Goal: Task Accomplishment & Management: Use online tool/utility

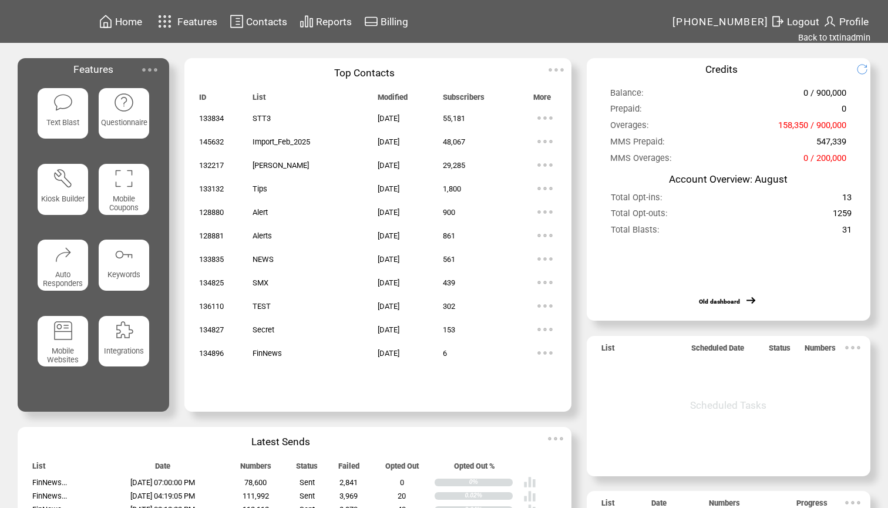
click at [324, 22] on span "Reports" at bounding box center [334, 22] width 36 height 12
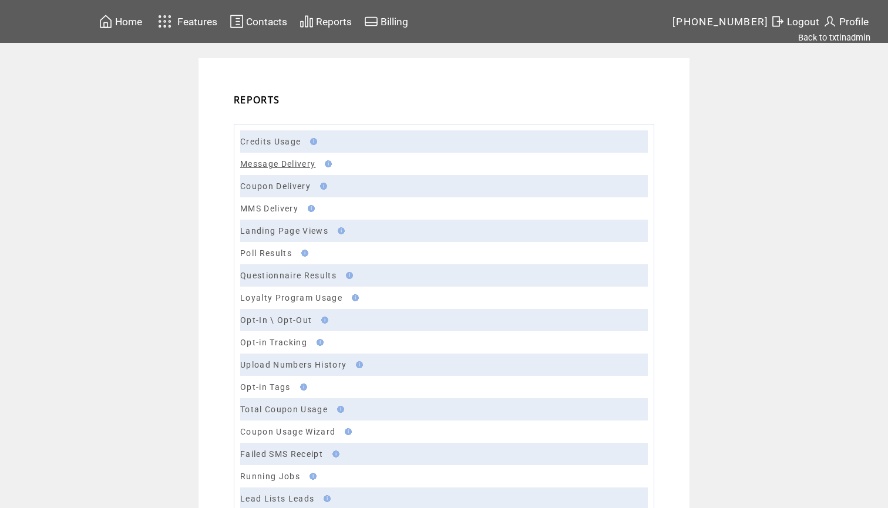
click at [295, 164] on link "Message Delivery" at bounding box center [277, 163] width 75 height 9
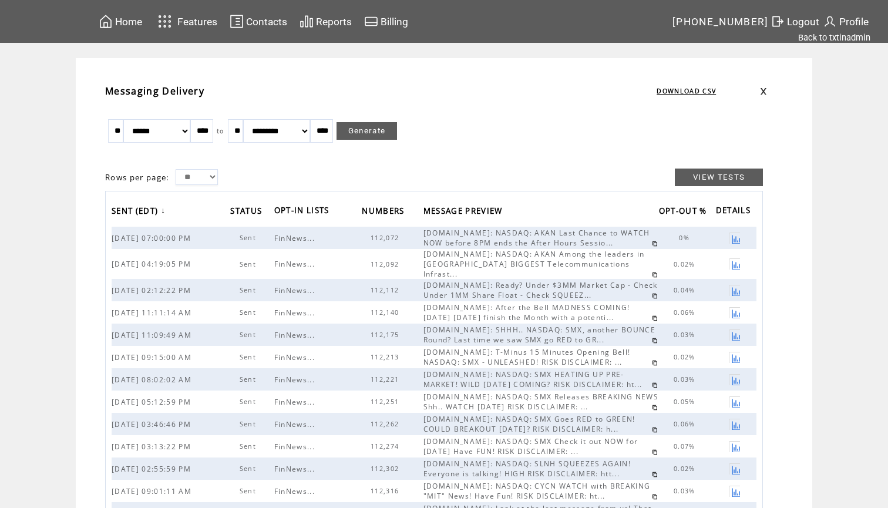
click at [652, 272] on link at bounding box center [655, 275] width 6 height 6
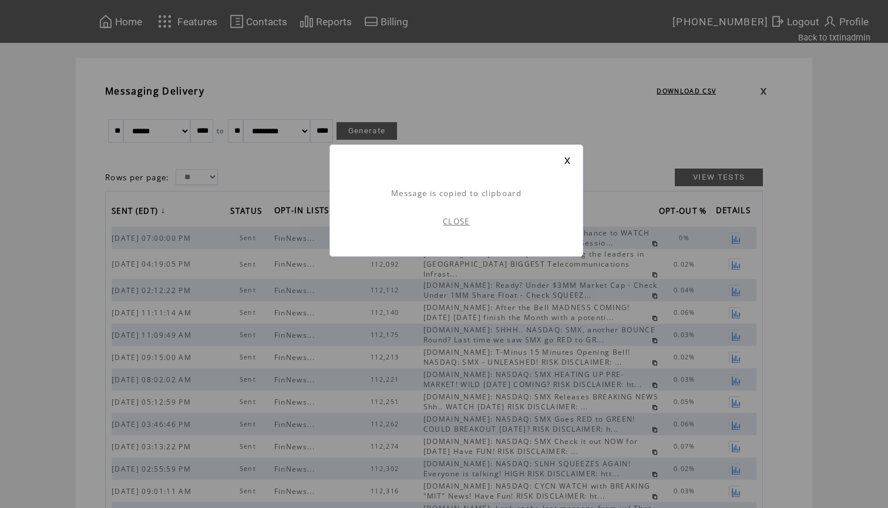
scroll to position [1, 0]
click at [464, 220] on link "CLOSE" at bounding box center [456, 221] width 27 height 11
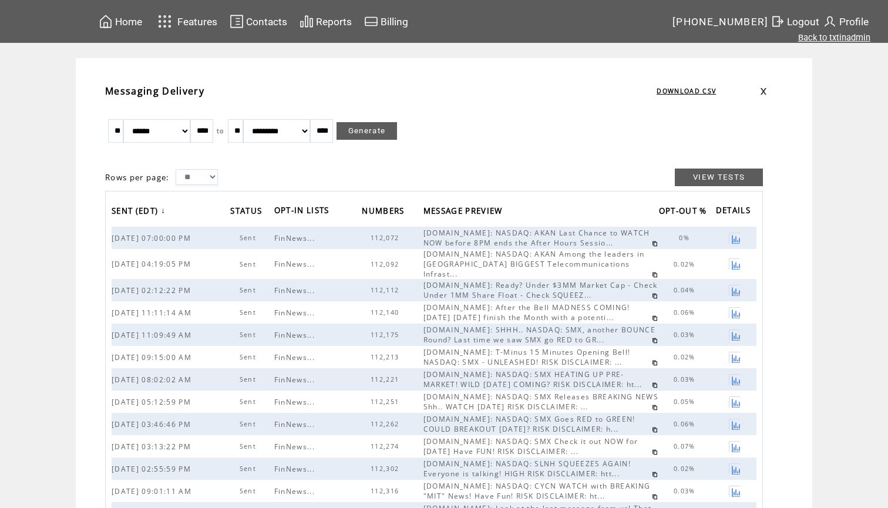
click at [831, 35] on link "Back to txtinadmin" at bounding box center [834, 37] width 72 height 11
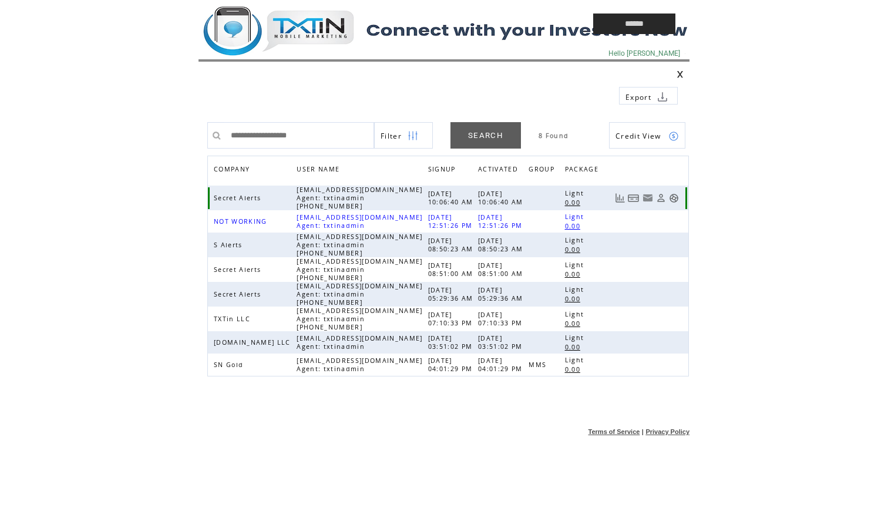
click at [673, 199] on link at bounding box center [674, 198] width 10 height 10
click at [299, 26] on td at bounding box center [369, 24] width 341 height 48
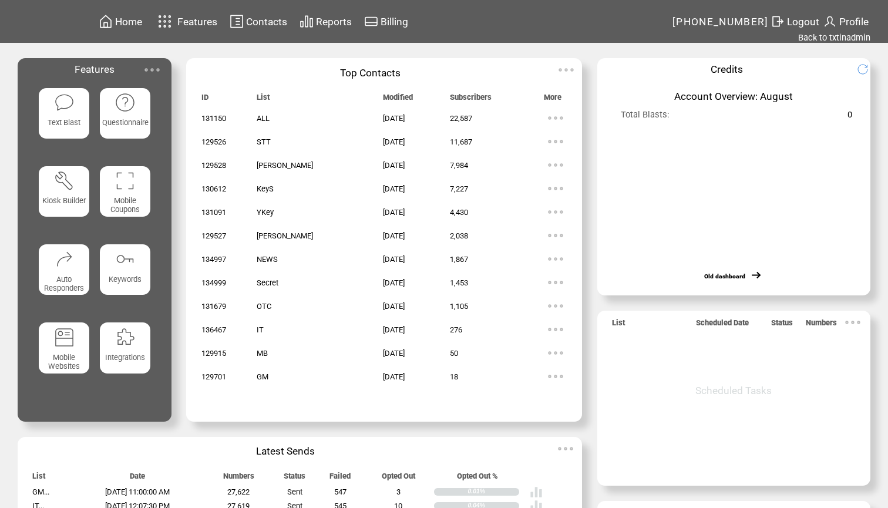
click at [345, 23] on span "Reports" at bounding box center [334, 22] width 36 height 12
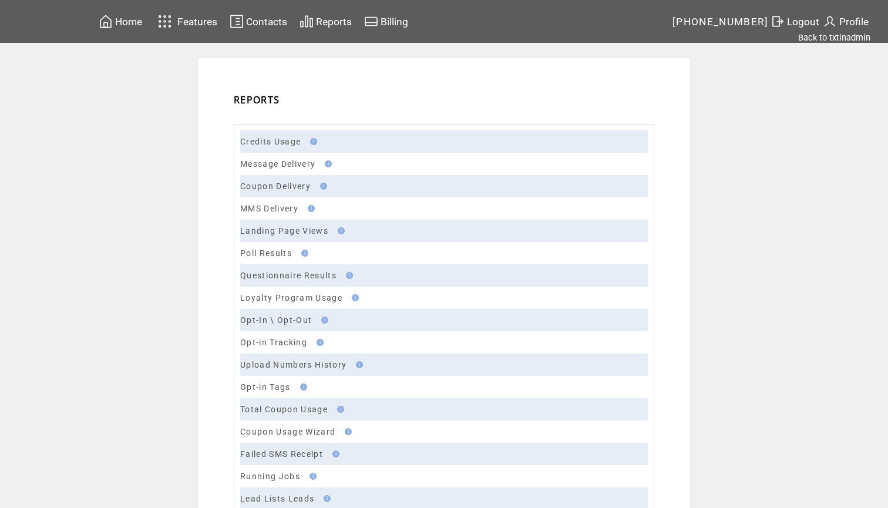
click at [293, 159] on td "Message Delivery" at bounding box center [444, 164] width 408 height 22
click at [288, 169] on link "Message Delivery" at bounding box center [277, 163] width 75 height 9
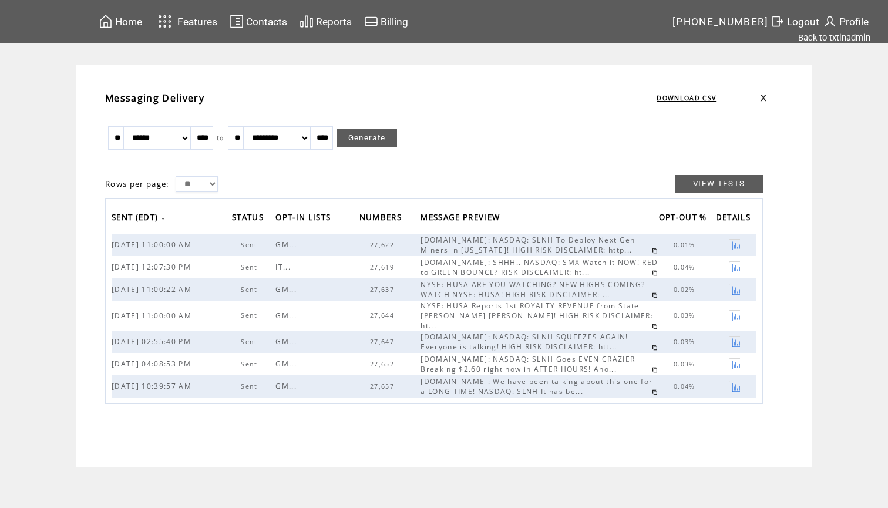
click at [136, 21] on span "Home" at bounding box center [128, 22] width 27 height 12
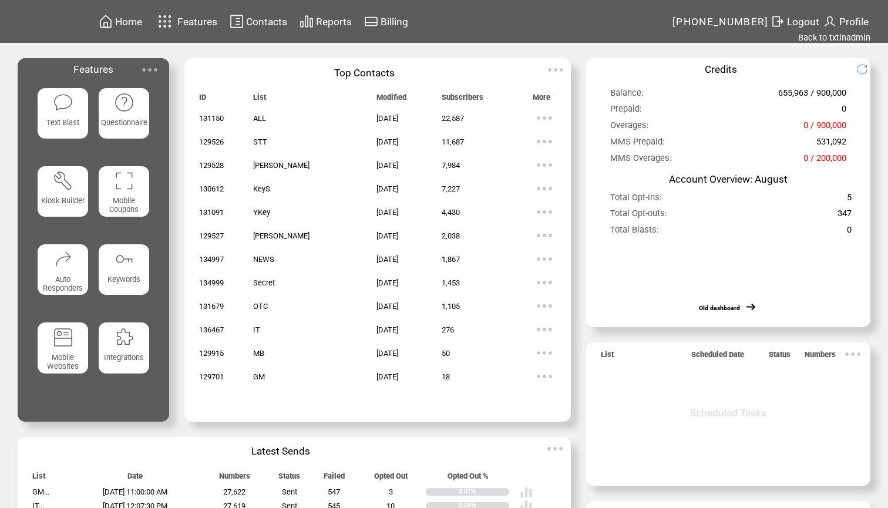
click at [64, 109] on img at bounding box center [63, 102] width 21 height 21
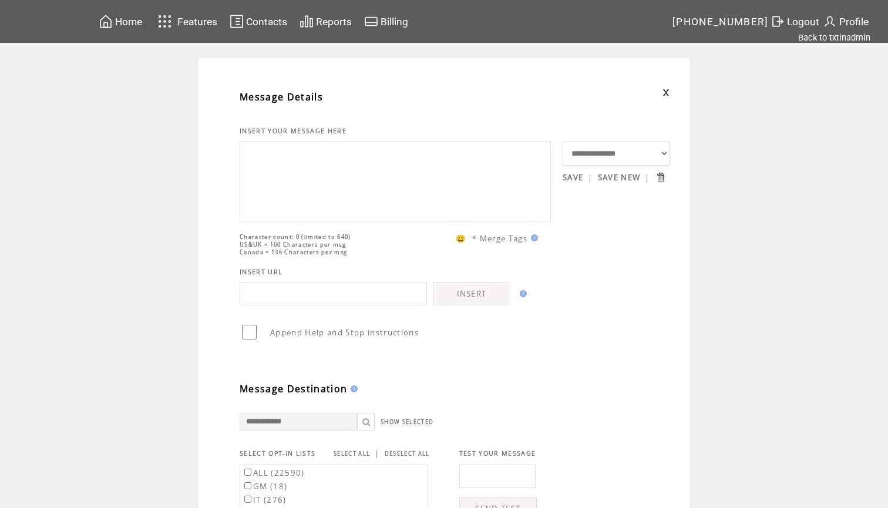
click at [313, 183] on textarea at bounding box center [395, 180] width 298 height 70
paste textarea "**********"
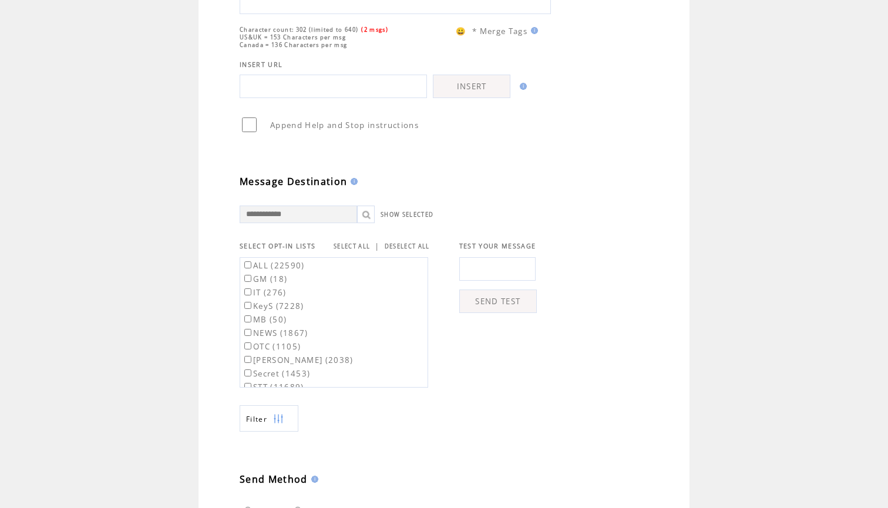
scroll to position [227, 0]
type textarea "**********"
click at [354, 245] on link "SELECT ALL" at bounding box center [352, 245] width 36 height 8
click at [280, 264] on label "ALL (22590)" at bounding box center [273, 263] width 63 height 11
click at [266, 282] on label "GM (18)" at bounding box center [264, 277] width 45 height 11
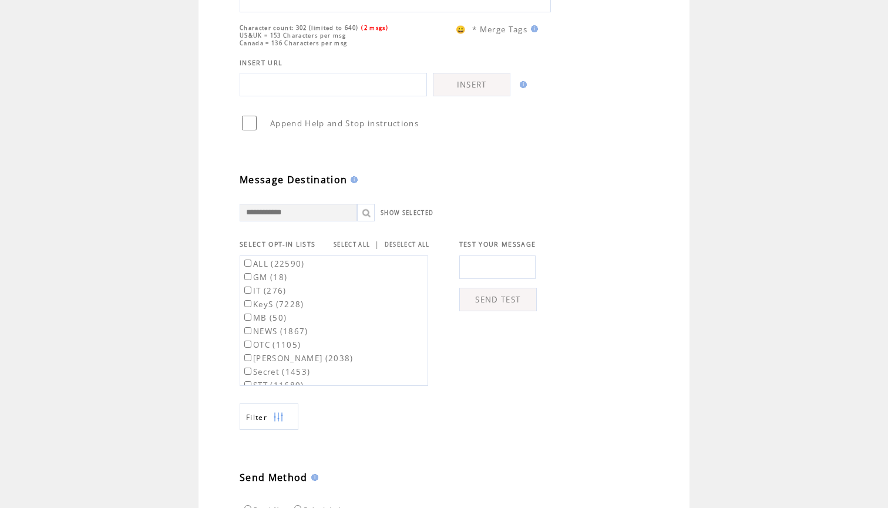
click at [703, 199] on td "**********" at bounding box center [444, 255] width 888 height 849
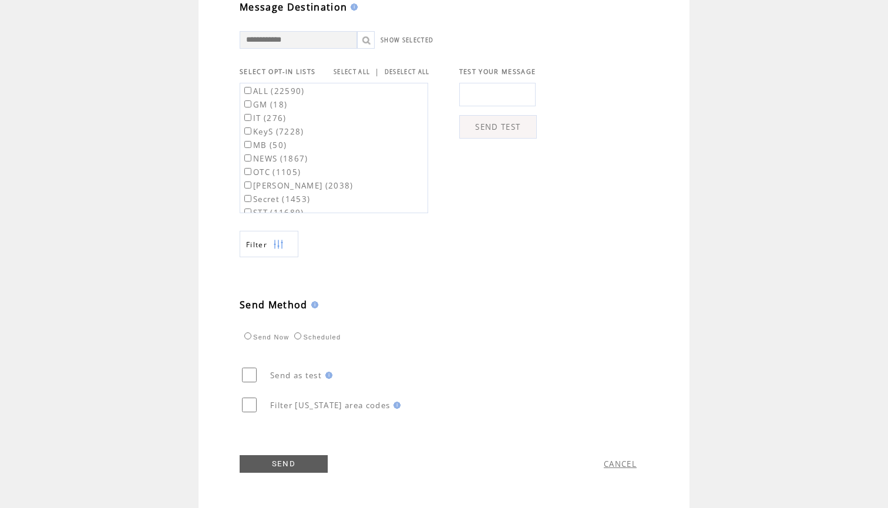
scroll to position [406, 0]
click at [279, 464] on link "SEND" at bounding box center [284, 464] width 88 height 18
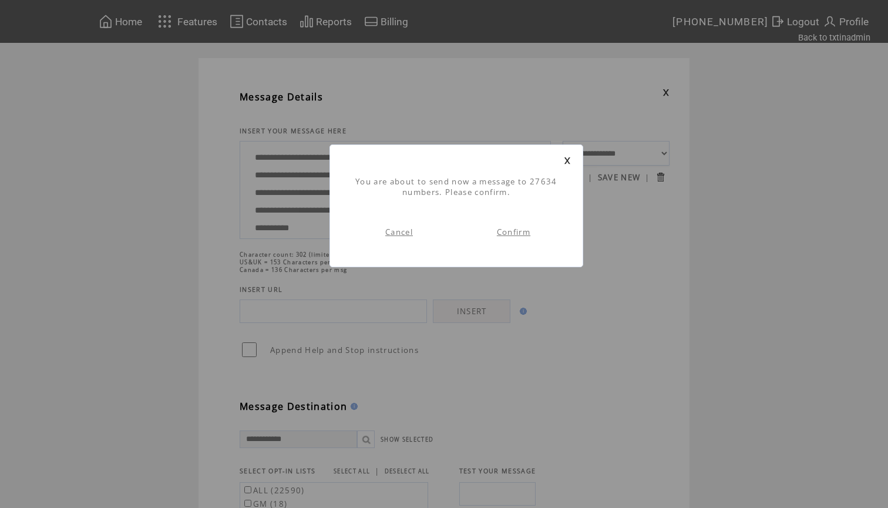
scroll to position [1, 0]
click at [399, 235] on link "Cancel" at bounding box center [399, 232] width 28 height 11
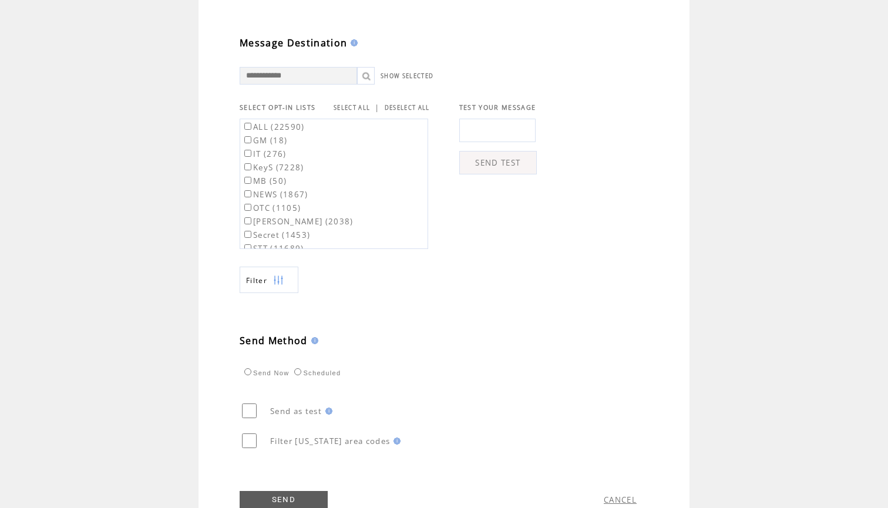
scroll to position [367, 0]
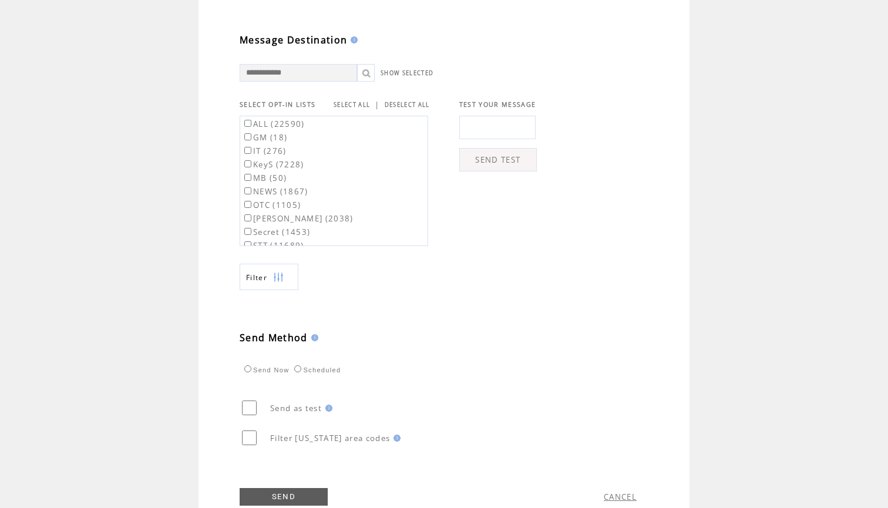
click at [526, 276] on td "Filter" at bounding box center [401, 268] width 323 height 44
click at [422, 105] on link "DESELECT ALL" at bounding box center [407, 105] width 45 height 8
click at [352, 106] on link "SELECT ALL" at bounding box center [352, 105] width 36 height 8
click at [242, 129] on label "ALL (22590)" at bounding box center [273, 124] width 63 height 11
click at [244, 138] on label "GM (18)" at bounding box center [264, 137] width 45 height 11
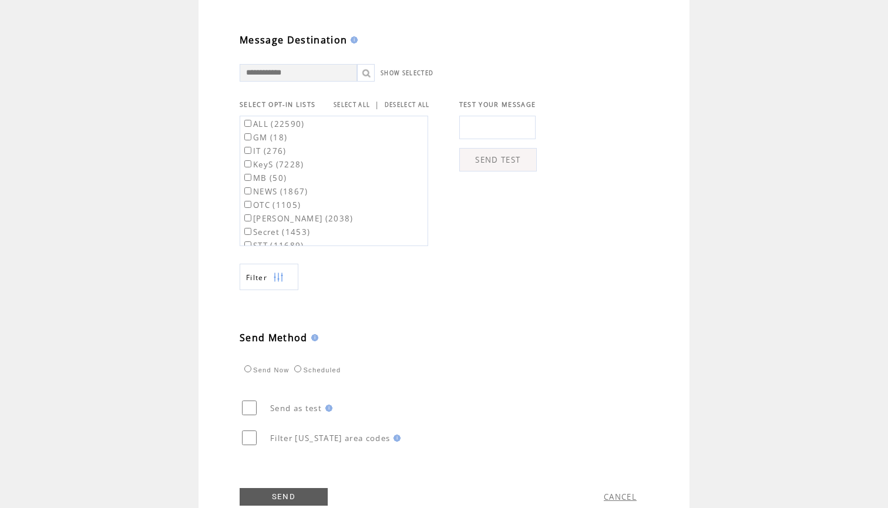
click at [182, 176] on td "**********" at bounding box center [444, 116] width 888 height 849
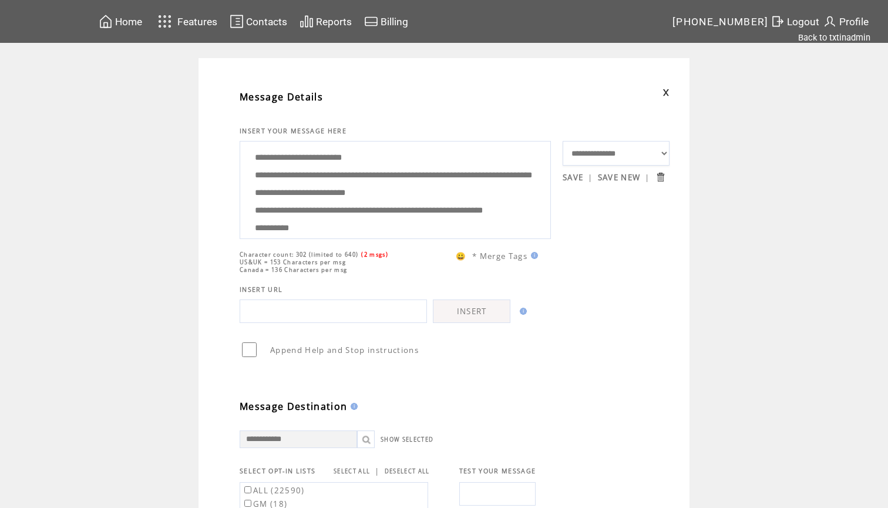
scroll to position [0, 0]
click at [130, 19] on span "Home" at bounding box center [128, 22] width 27 height 12
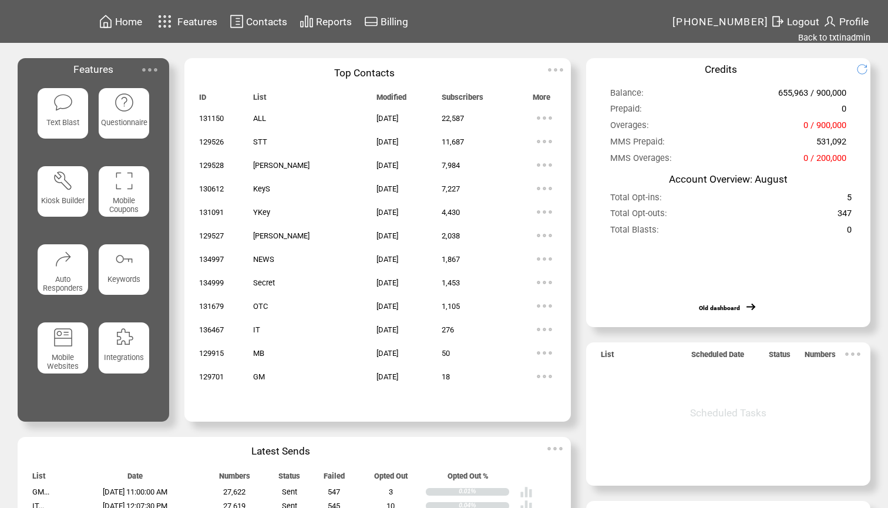
click at [280, 19] on span "Contacts" at bounding box center [266, 22] width 41 height 12
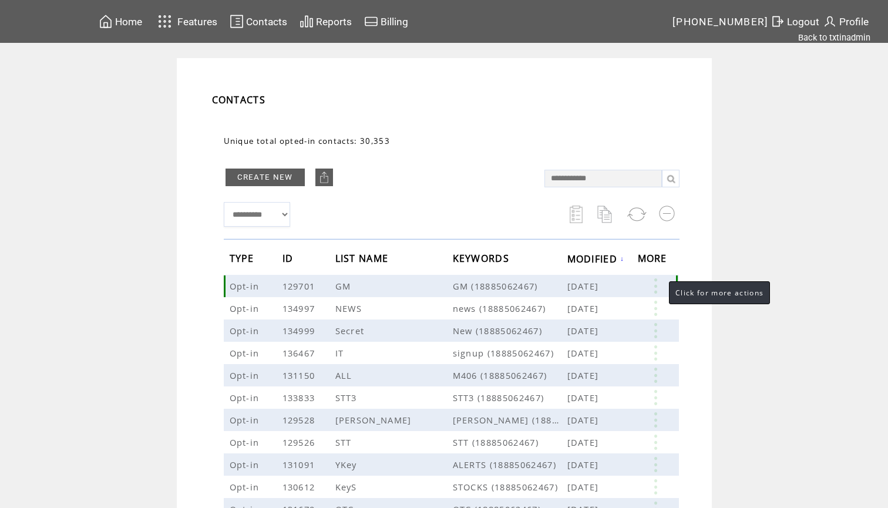
click at [657, 283] on link at bounding box center [655, 285] width 35 height 15
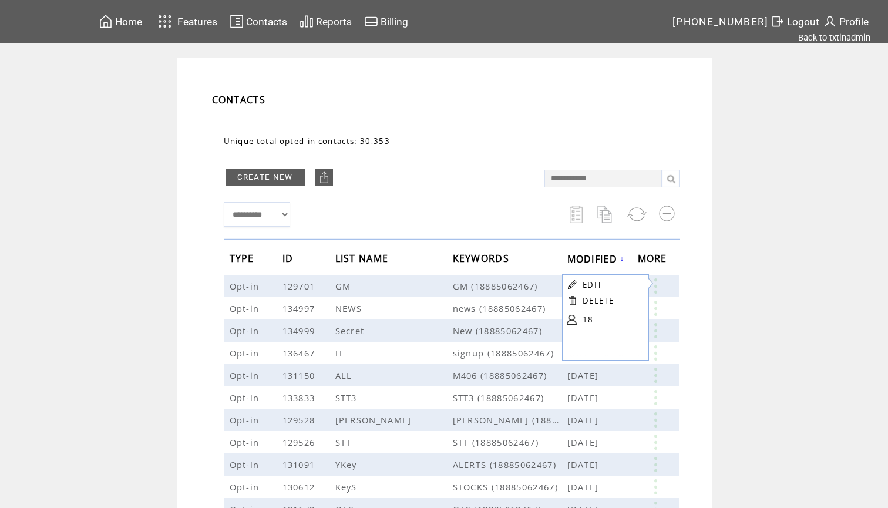
click at [585, 320] on link "18" at bounding box center [612, 320] width 59 height 18
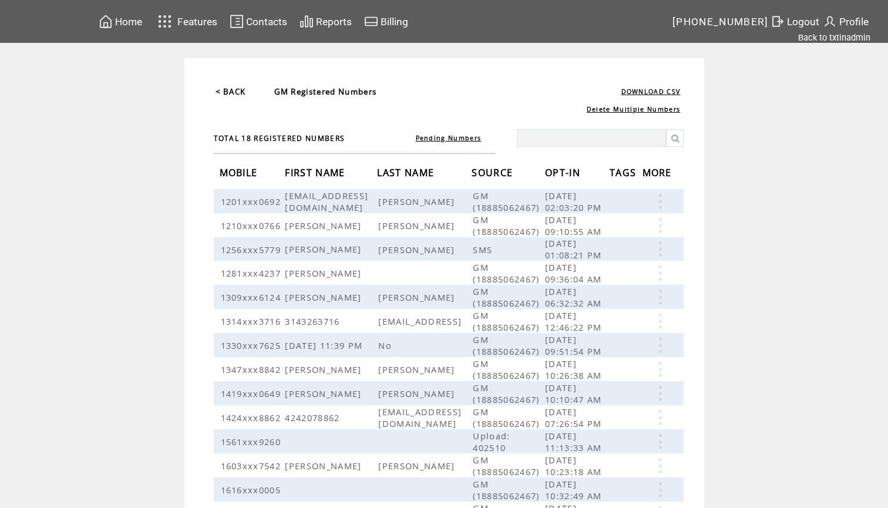
click at [583, 171] on span "OPT-IN" at bounding box center [564, 174] width 38 height 22
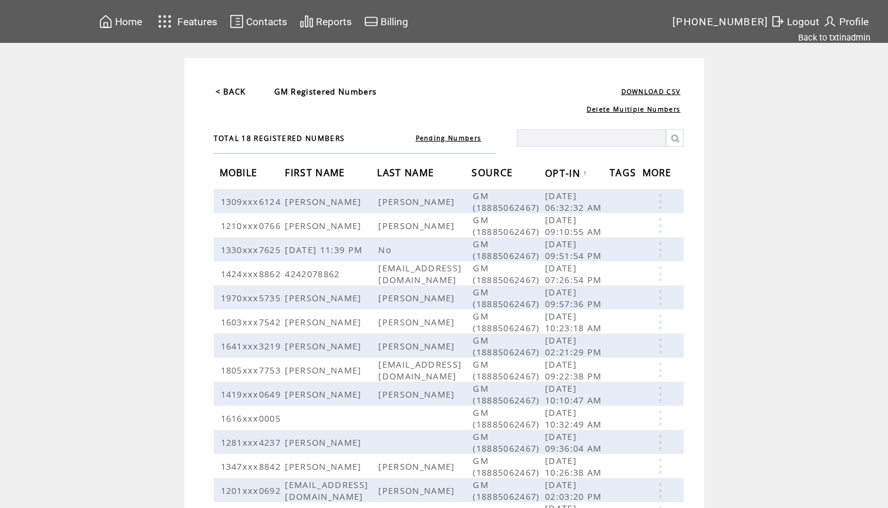
click at [583, 171] on span "OPT-IN" at bounding box center [564, 175] width 38 height 22
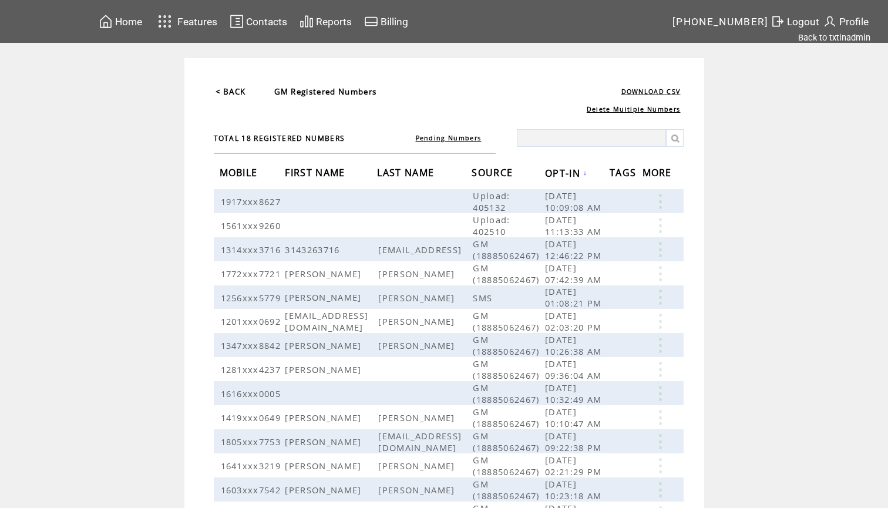
click at [113, 21] on img at bounding box center [106, 21] width 14 height 15
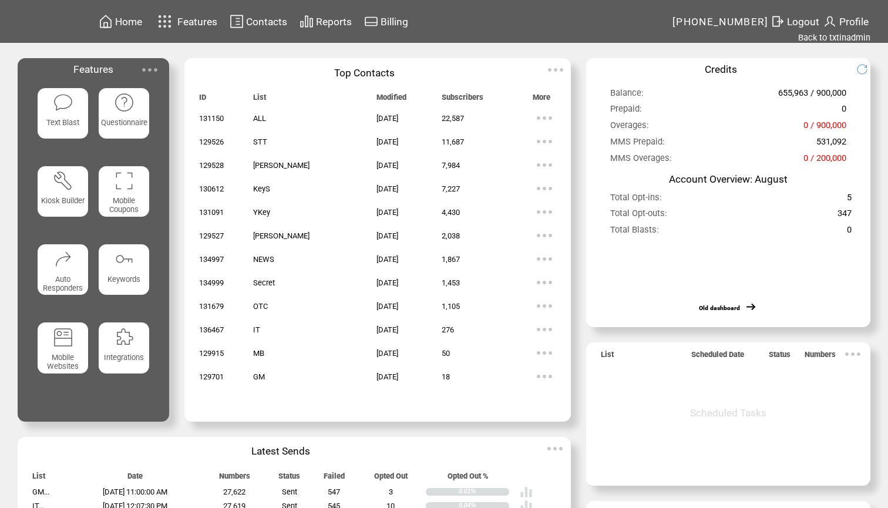
click at [68, 107] on img at bounding box center [63, 102] width 21 height 21
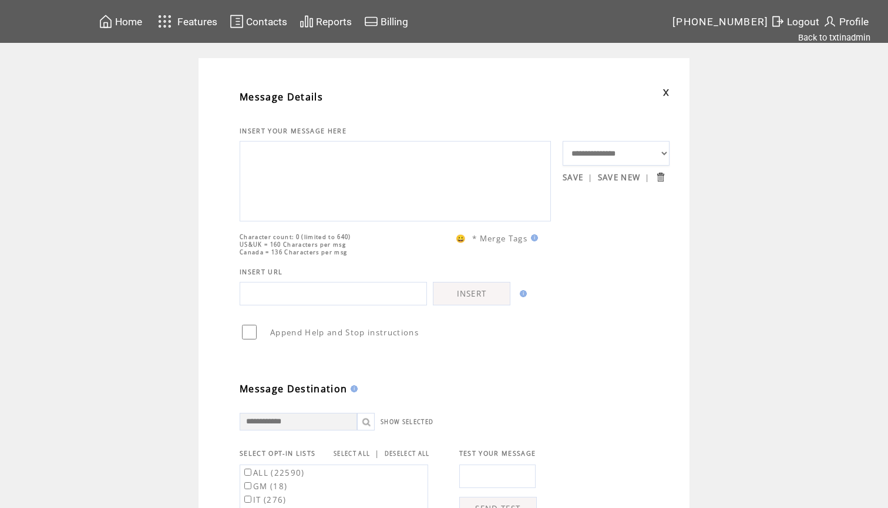
click at [304, 176] on textarea at bounding box center [395, 180] width 298 height 70
paste textarea "**********"
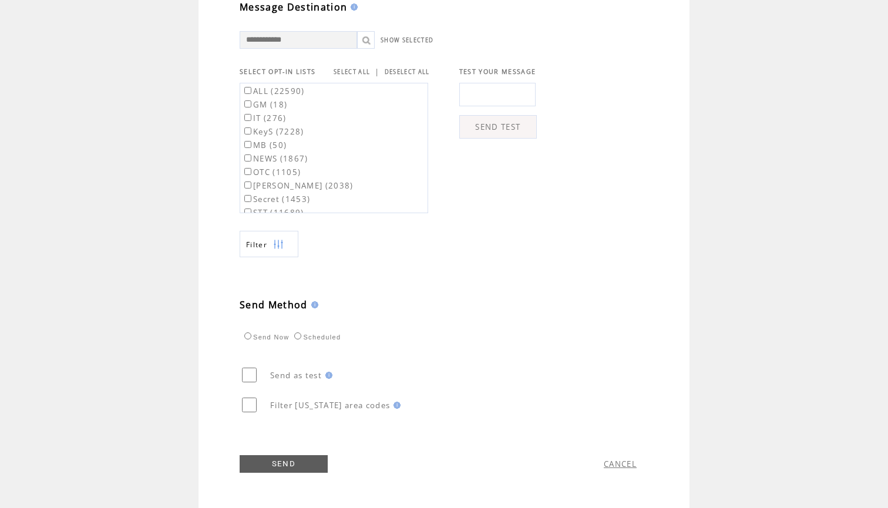
scroll to position [406, 0]
type textarea "**********"
click at [357, 68] on link "SELECT ALL" at bounding box center [352, 72] width 36 height 8
click at [277, 91] on label "ALL (22590)" at bounding box center [273, 91] width 63 height 11
click at [273, 102] on label "GM (18)" at bounding box center [264, 104] width 45 height 11
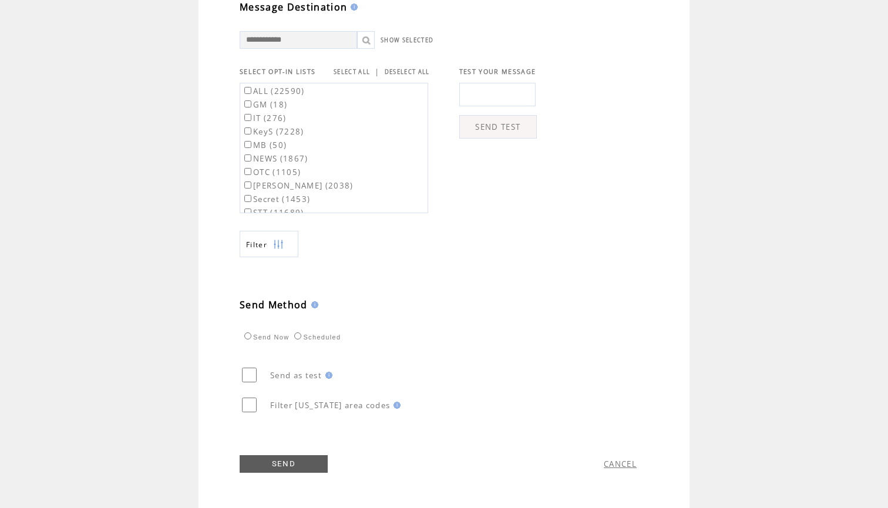
click at [160, 172] on td "**********" at bounding box center [444, 83] width 888 height 849
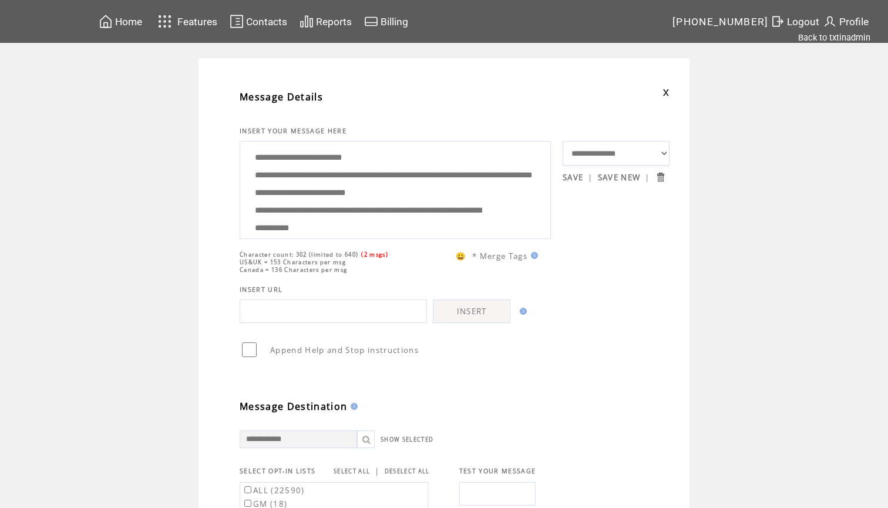
scroll to position [0, 0]
click at [277, 23] on span "Contacts" at bounding box center [266, 22] width 41 height 12
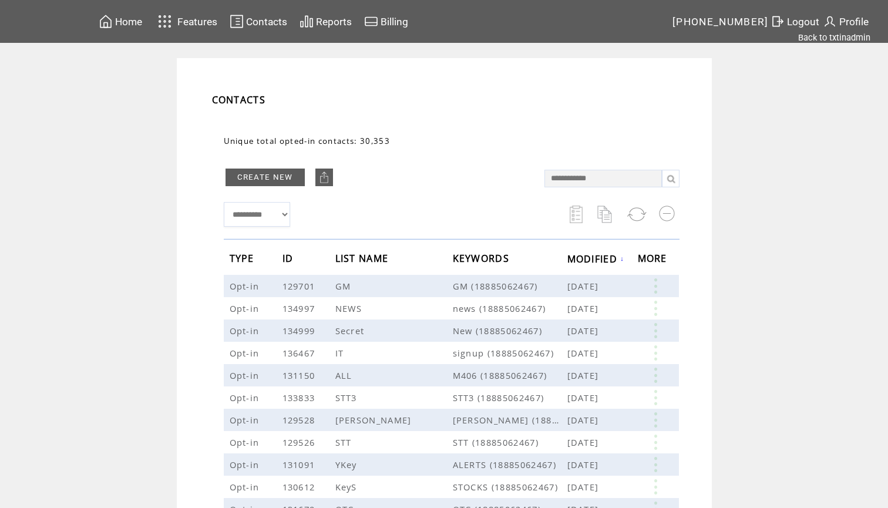
click at [570, 176] on input "text" at bounding box center [603, 179] width 117 height 18
type input "**********"
click at [668, 178] on link at bounding box center [671, 179] width 18 height 18
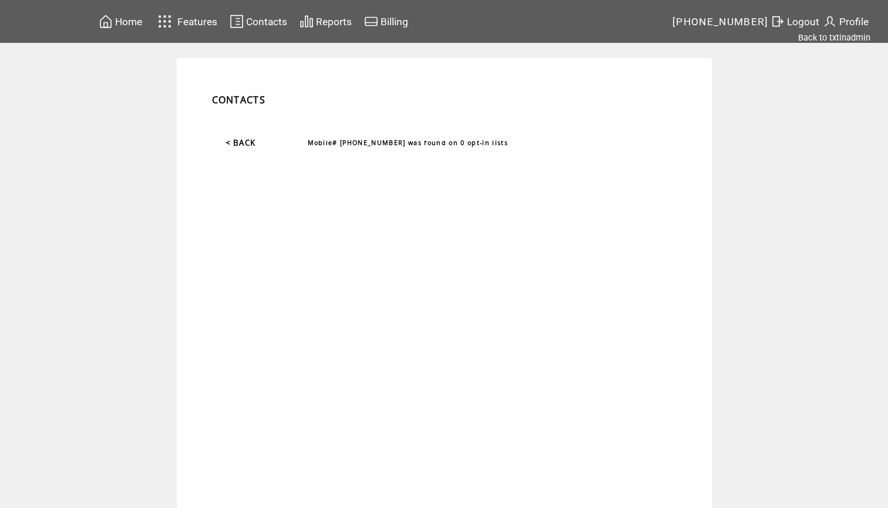
click at [243, 137] on td "< BACK" at bounding box center [241, 143] width 32 height 12
click at [243, 143] on link "< BACK" at bounding box center [241, 142] width 31 height 11
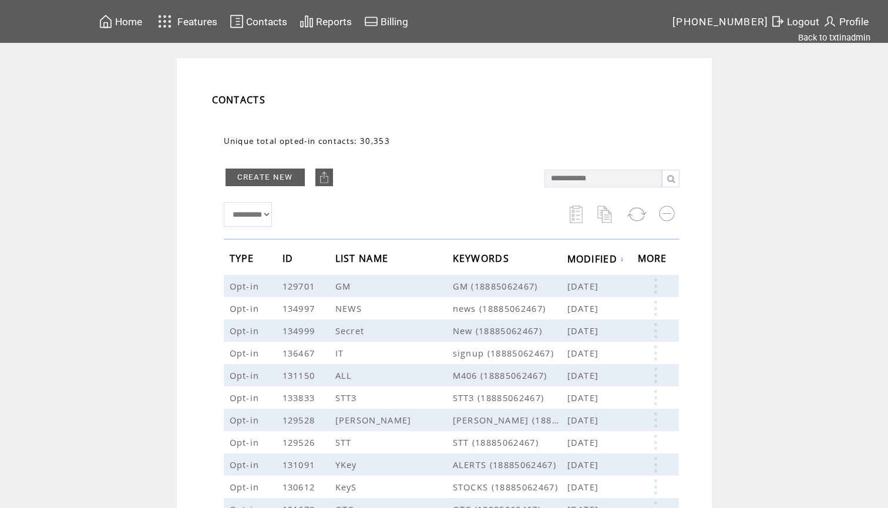
click at [564, 182] on input "text" at bounding box center [603, 179] width 117 height 18
type input "**********"
click at [671, 180] on link at bounding box center [671, 179] width 18 height 18
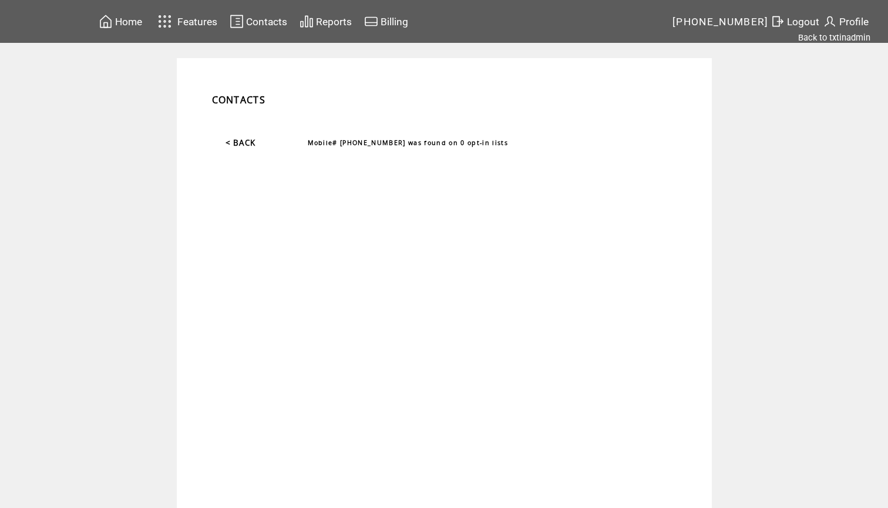
click at [249, 144] on link "< BACK" at bounding box center [241, 142] width 31 height 11
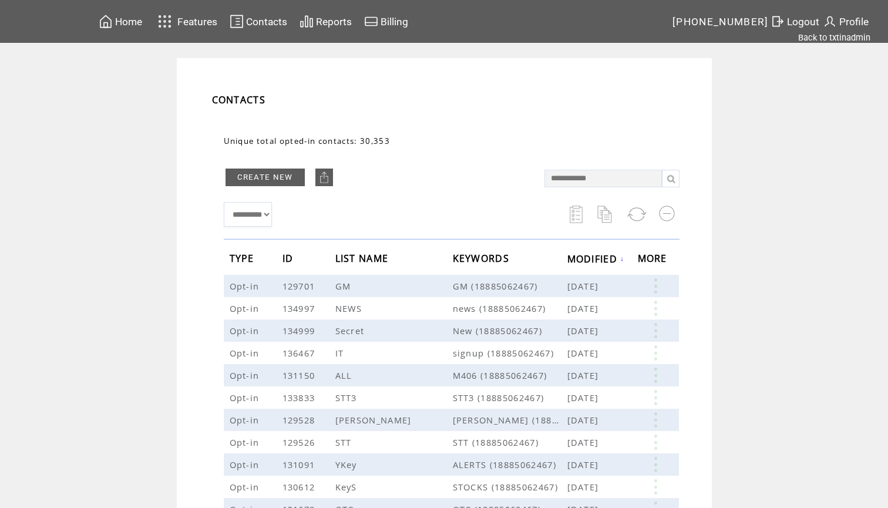
click at [569, 172] on input "text" at bounding box center [603, 179] width 117 height 18
type input "**********"
click at [673, 179] on link at bounding box center [671, 179] width 18 height 18
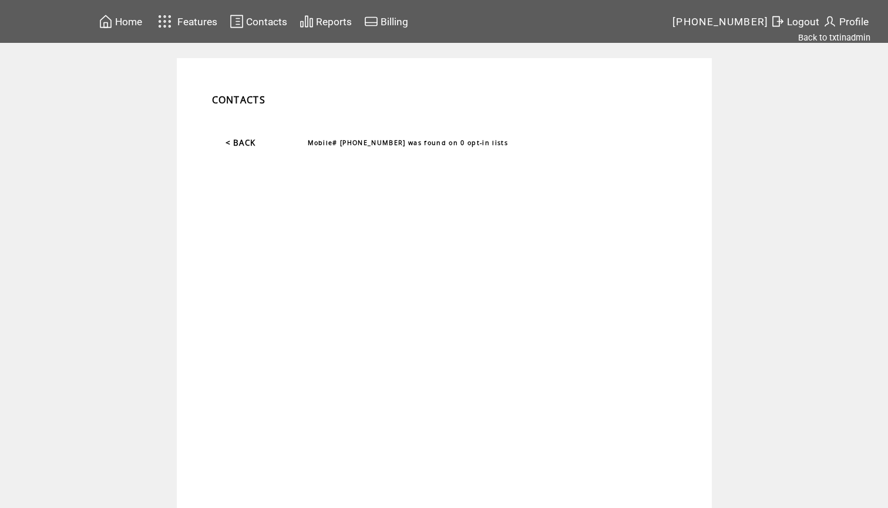
click at [237, 140] on link "< BACK" at bounding box center [241, 142] width 31 height 11
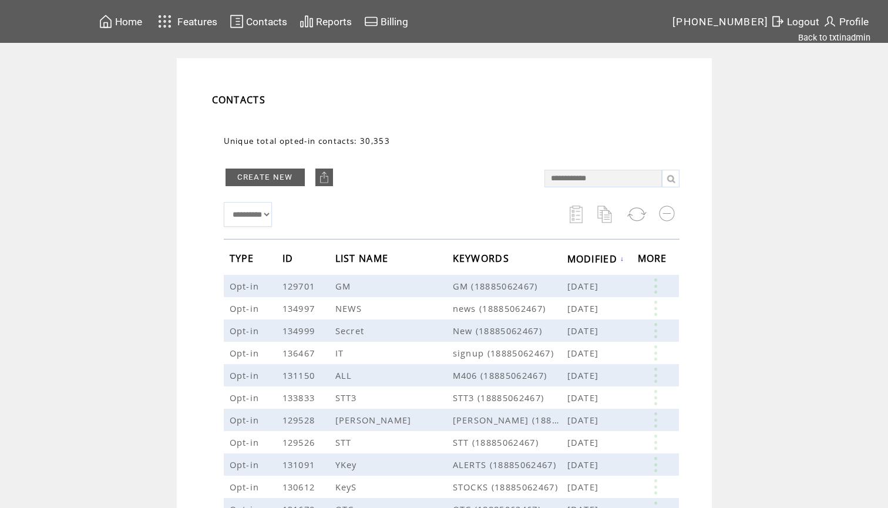
click at [612, 181] on input "text" at bounding box center [603, 179] width 117 height 18
type input "**********"
click at [672, 177] on link at bounding box center [671, 179] width 18 height 18
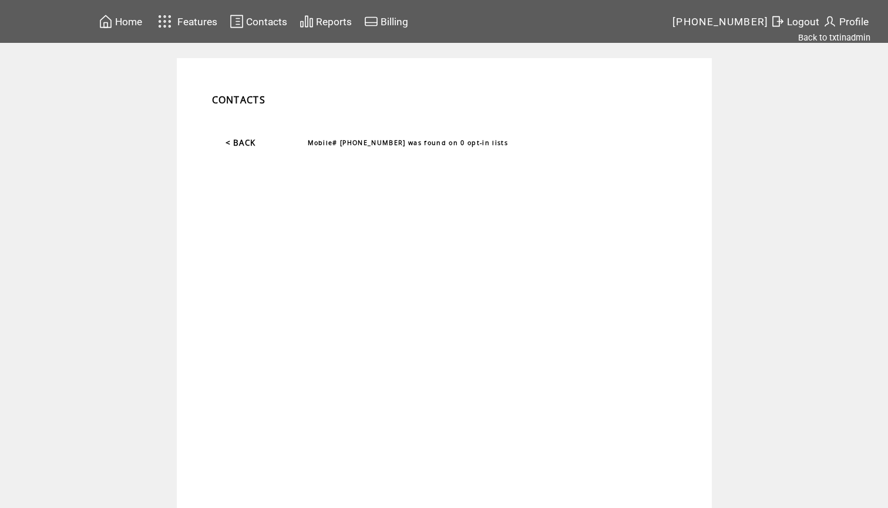
click at [243, 142] on link "< BACK" at bounding box center [241, 142] width 31 height 11
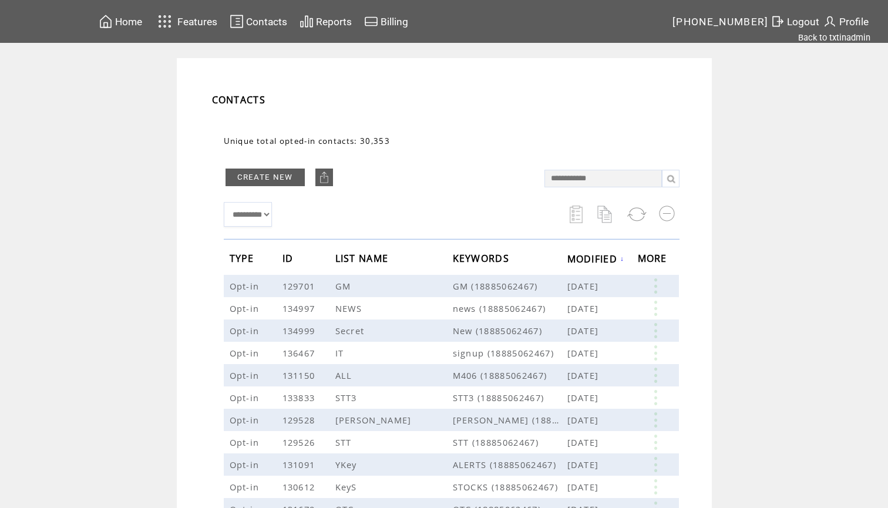
click at [138, 26] on span "Home" at bounding box center [128, 22] width 27 height 12
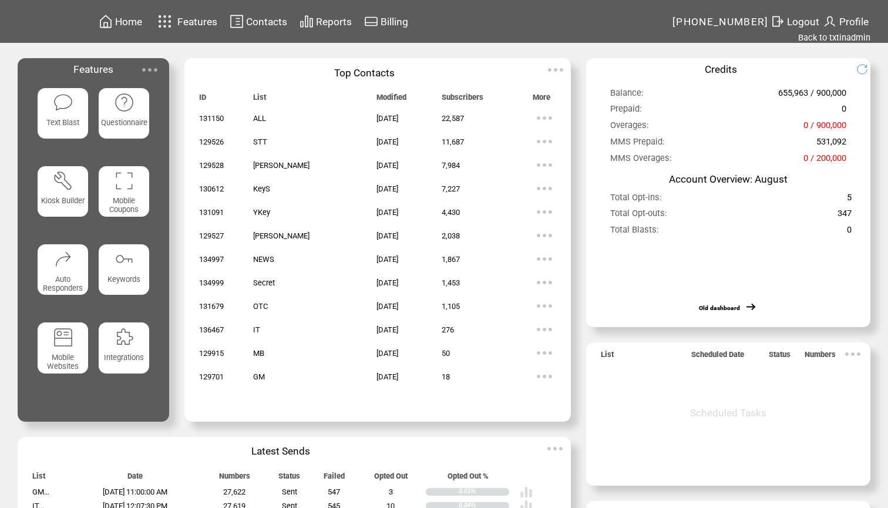
click at [67, 107] on img at bounding box center [63, 102] width 21 height 21
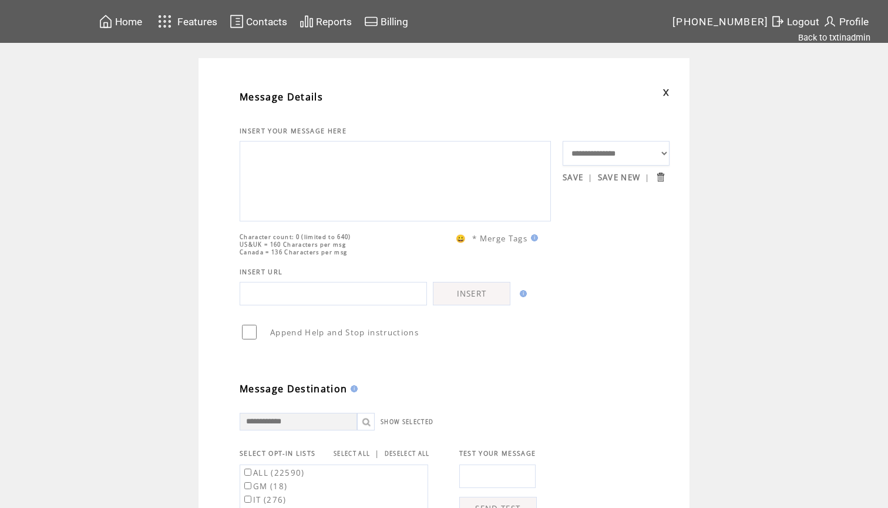
click at [298, 146] on textarea at bounding box center [395, 180] width 298 height 70
paste textarea "**********"
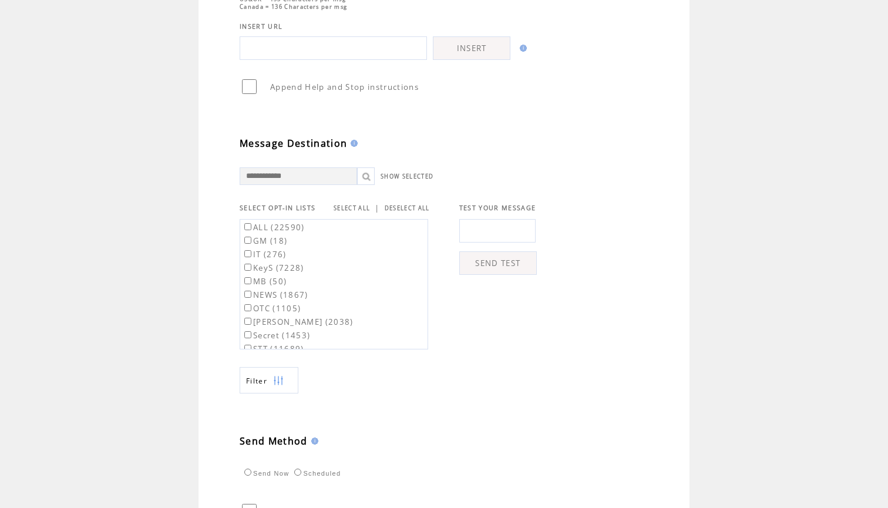
scroll to position [386, 0]
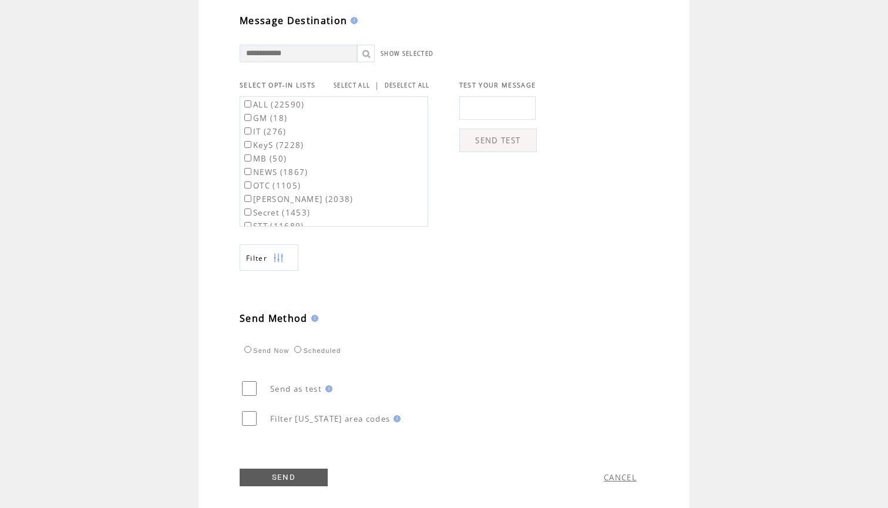
type textarea "**********"
click at [345, 89] on link "SELECT ALL" at bounding box center [352, 86] width 36 height 8
click at [286, 110] on label "ALL (22590)" at bounding box center [273, 104] width 63 height 11
click at [280, 121] on label "GM (18)" at bounding box center [264, 118] width 45 height 11
click at [149, 370] on td "**********" at bounding box center [444, 96] width 888 height 849
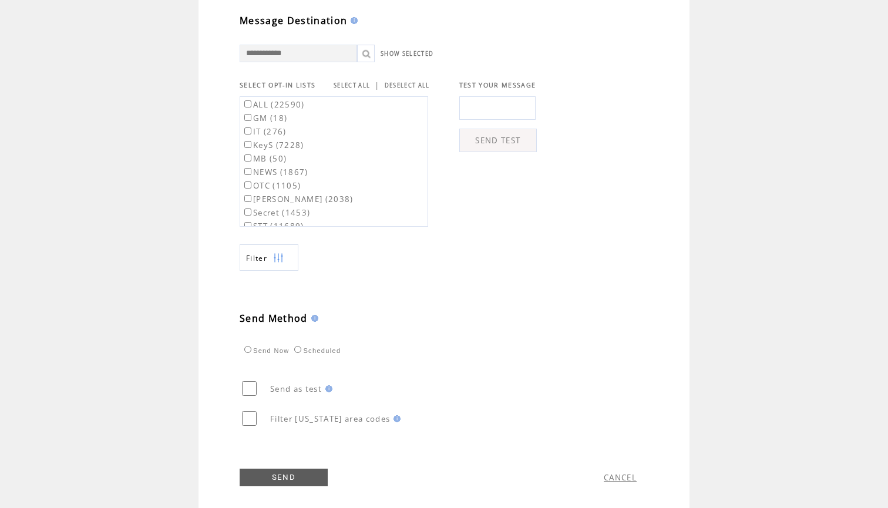
click at [285, 481] on link "SEND" at bounding box center [284, 478] width 88 height 18
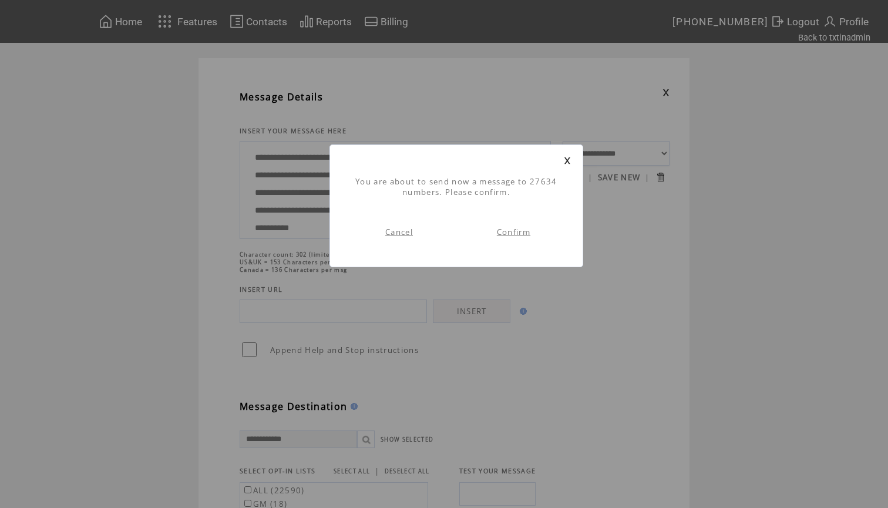
scroll to position [1, 0]
click at [512, 233] on link "Confirm" at bounding box center [513, 232] width 33 height 11
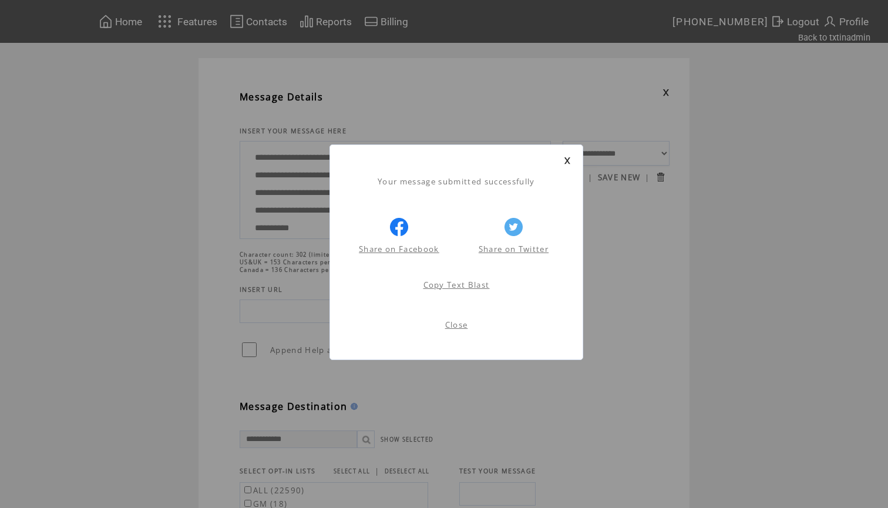
scroll to position [1, 0]
click at [569, 159] on link at bounding box center [567, 161] width 7 height 8
